Goal: Task Accomplishment & Management: Use online tool/utility

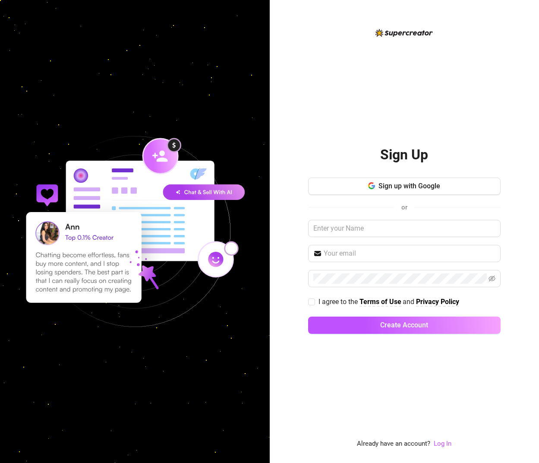
click at [324, 152] on div "Sign Up Sign up with Google or I agree to the Terms of Use and Privacy Policy C…" at bounding box center [404, 238] width 193 height 207
click at [445, 447] on link "Log In" at bounding box center [443, 444] width 18 height 8
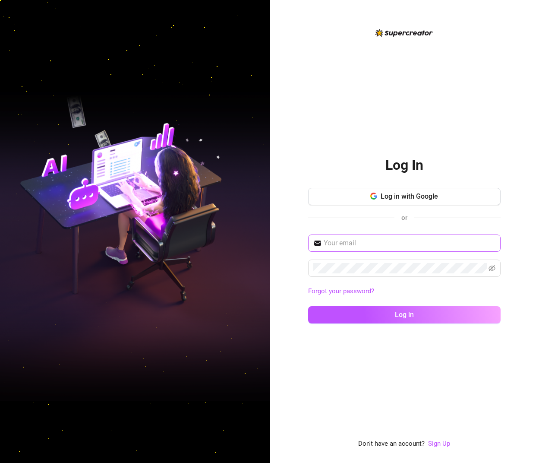
click at [339, 236] on span at bounding box center [404, 242] width 193 height 17
click at [341, 245] on input "text" at bounding box center [410, 243] width 172 height 10
click at [347, 240] on input "text" at bounding box center [410, 243] width 172 height 10
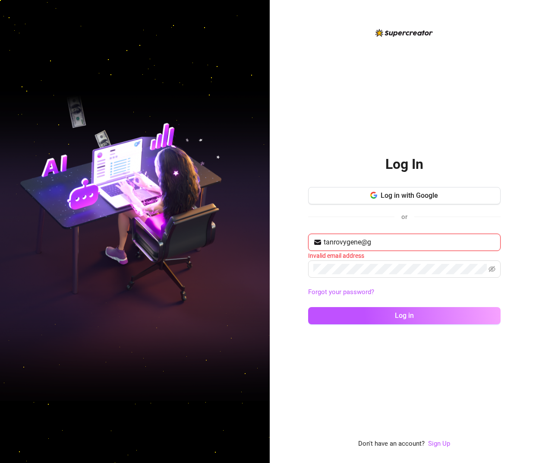
type input "tanrovygene@gmail.com"
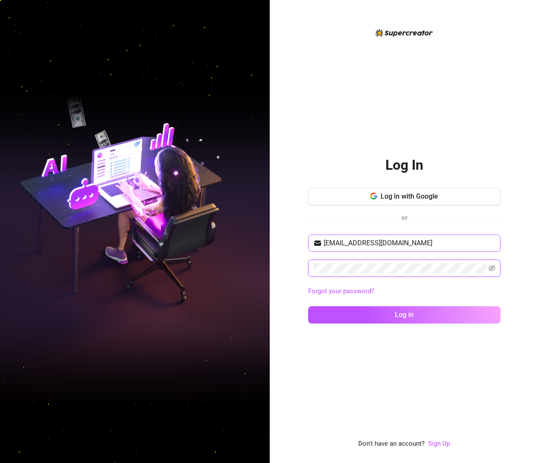
click at [308, 306] on button "Log in" at bounding box center [404, 314] width 193 height 17
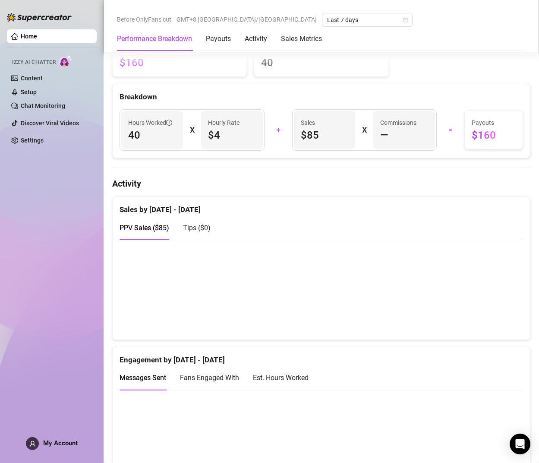
scroll to position [302, 0]
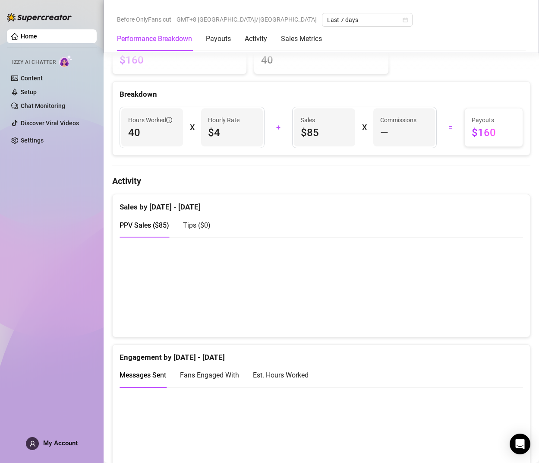
click at [391, 310] on canvas at bounding box center [318, 286] width 397 height 86
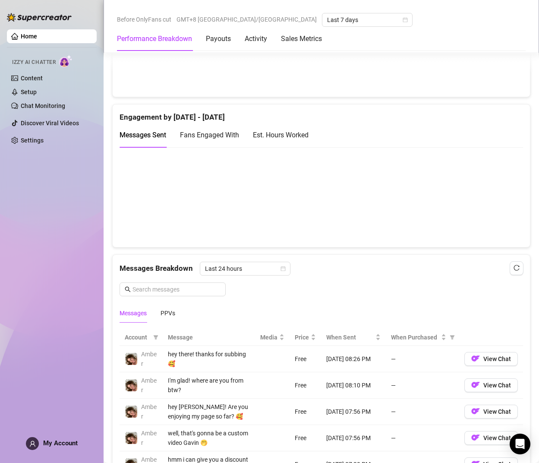
scroll to position [518, 0]
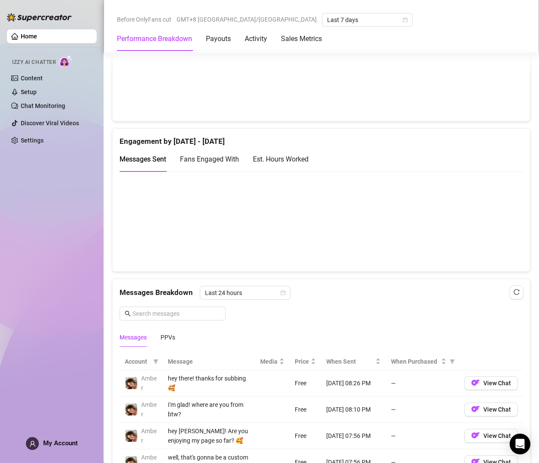
click at [446, 227] on canvas at bounding box center [318, 221] width 397 height 86
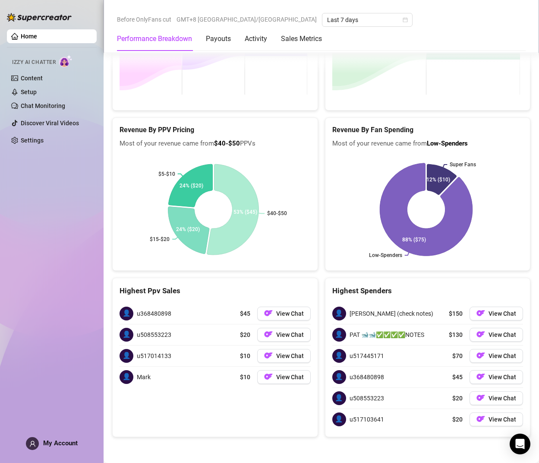
scroll to position [1299, 0]
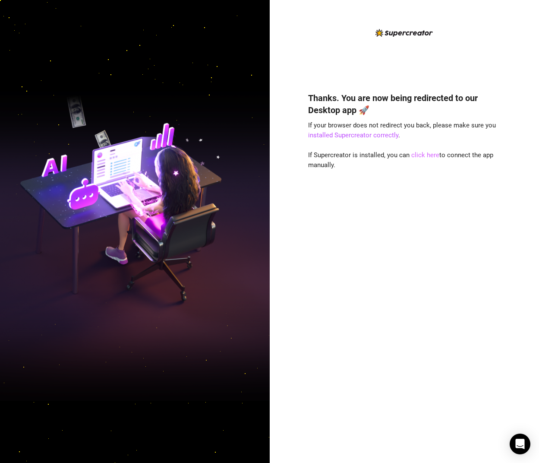
click at [424, 152] on link "click here" at bounding box center [425, 155] width 28 height 8
click at [418, 154] on link "click here" at bounding box center [425, 155] width 28 height 8
click at [297, 215] on div "Thanks. You are now being redirected to our Desktop app 🚀 If your browser does …" at bounding box center [405, 231] width 270 height 463
